Goal: Check status

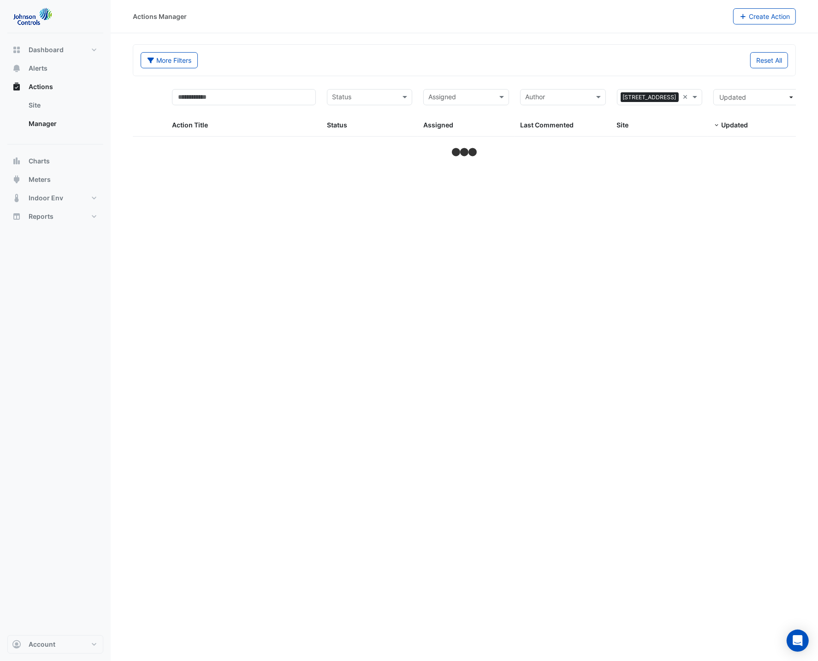
select select "**"
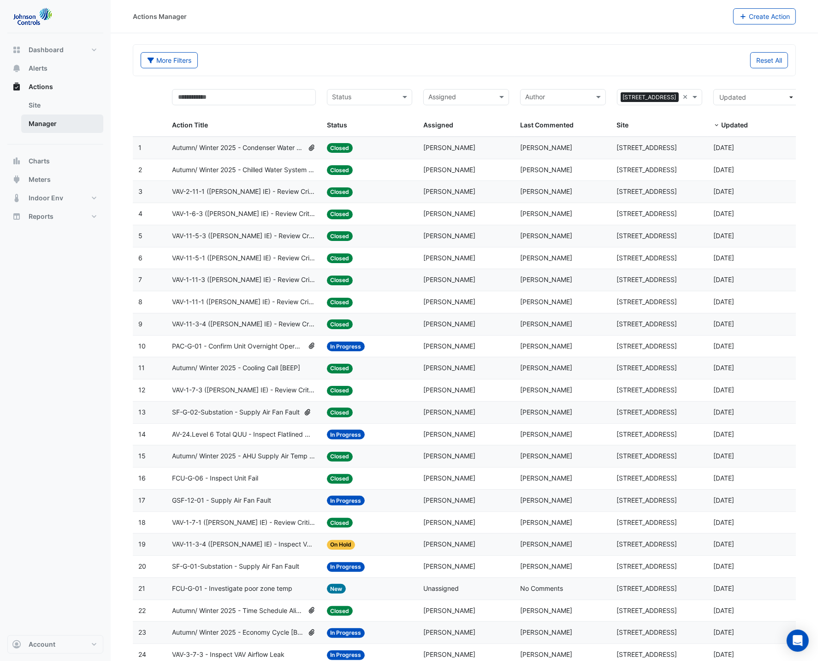
click at [62, 120] on link "Manager" at bounding box center [62, 123] width 82 height 18
click at [37, 121] on link "Manager" at bounding box center [62, 123] width 82 height 18
click at [40, 48] on span "Dashboard" at bounding box center [46, 49] width 35 height 9
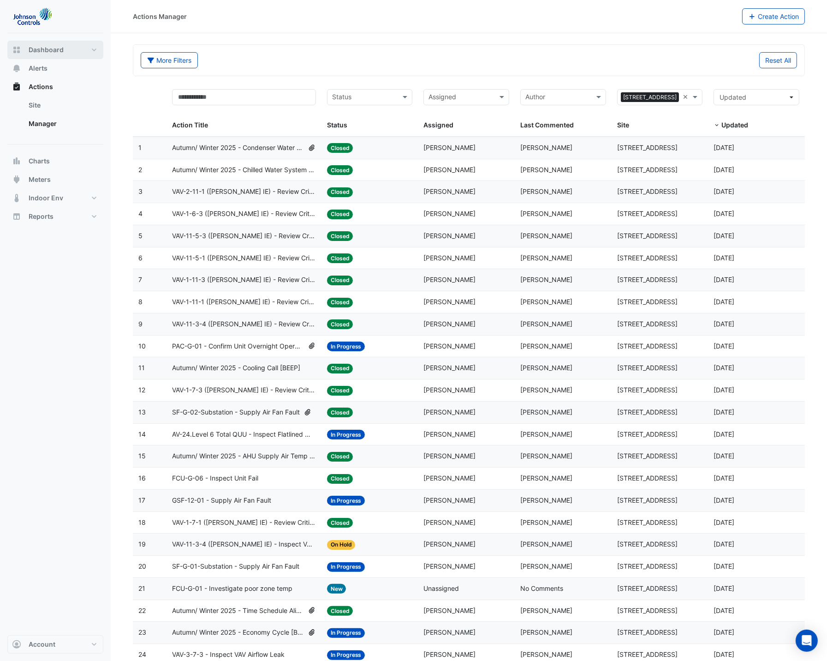
select select "**"
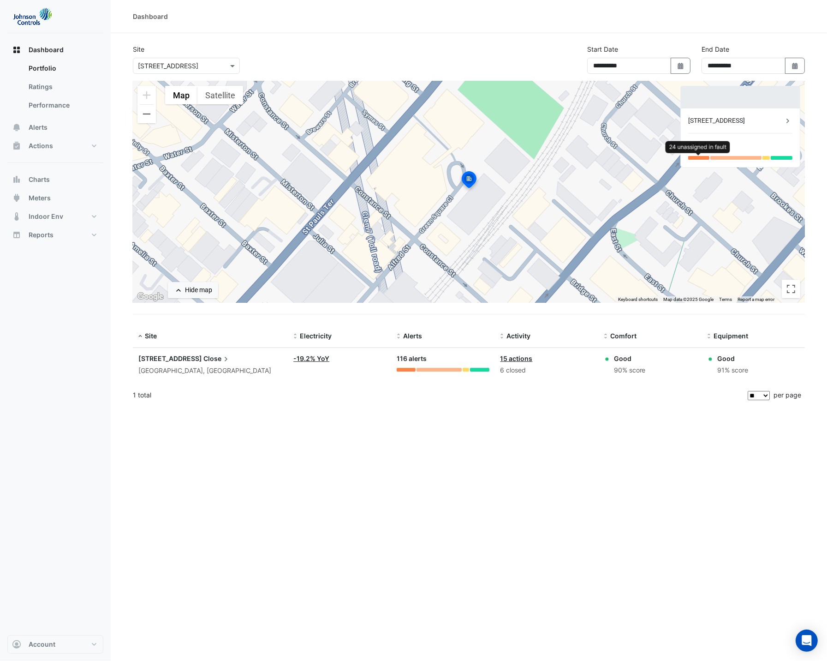
click at [709, 156] on div at bounding box center [698, 158] width 21 height 4
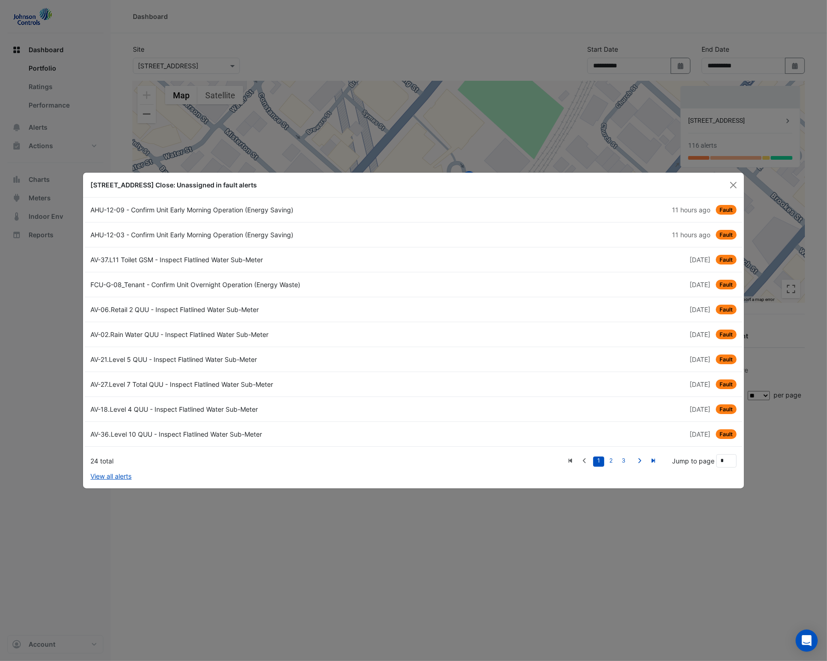
click at [696, 211] on span "11 hours ago" at bounding box center [691, 210] width 38 height 8
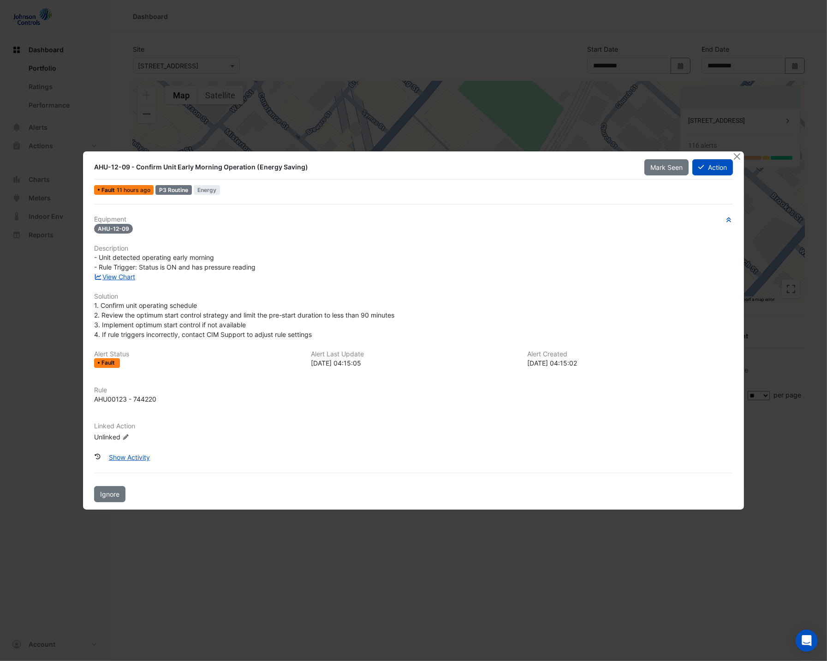
drag, startPoint x: 388, startPoint y: 361, endPoint x: 307, endPoint y: 361, distance: 81.7
click at [307, 361] on div "Alert Last Update [DATE] 04:15:05" at bounding box center [413, 359] width 216 height 18
click at [740, 155] on button "Close" at bounding box center [738, 156] width 10 height 10
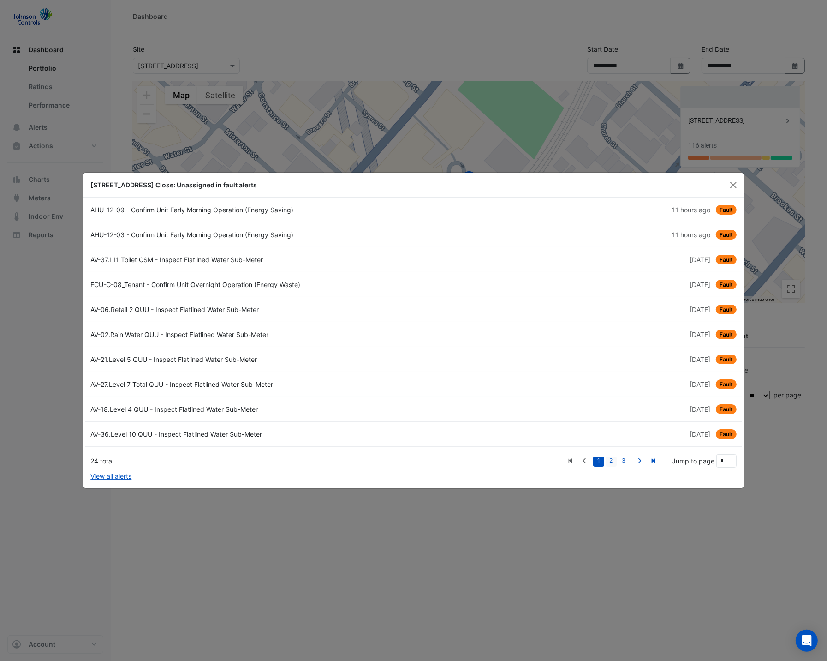
click at [615, 457] on link "2" at bounding box center [611, 461] width 11 height 10
click at [584, 460] on icon "Previous" at bounding box center [584, 461] width 7 height 6
type input "*"
click at [221, 212] on div "AHU-12-09 - Confirm Unit Early Morning Operation (Energy Saving)" at bounding box center [249, 210] width 329 height 10
